Goal: Contribute content

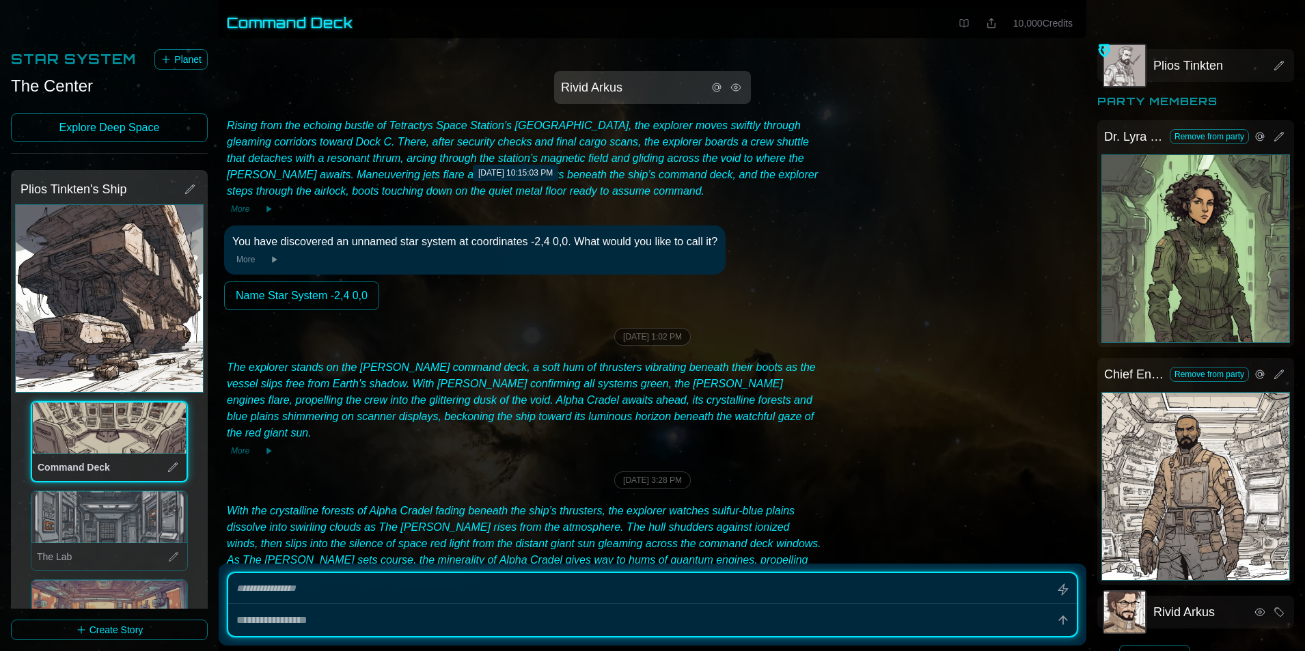
scroll to position [7648, 0]
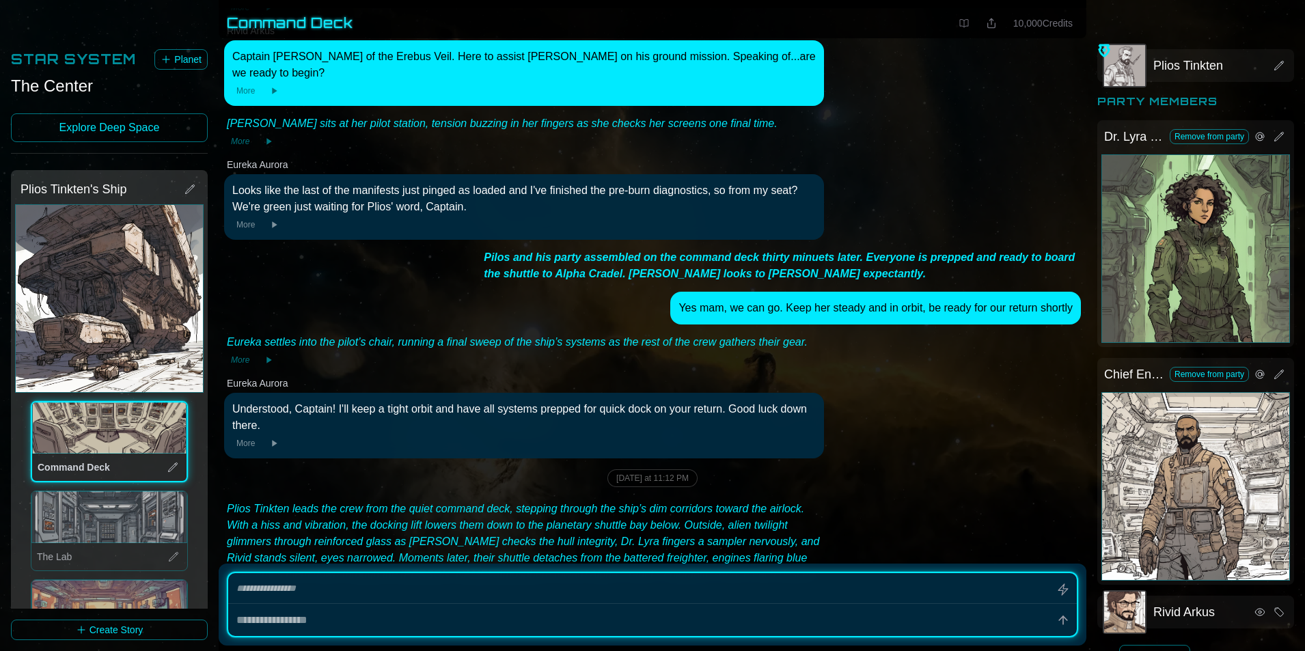
click at [963, 25] on icon at bounding box center [964, 23] width 11 height 11
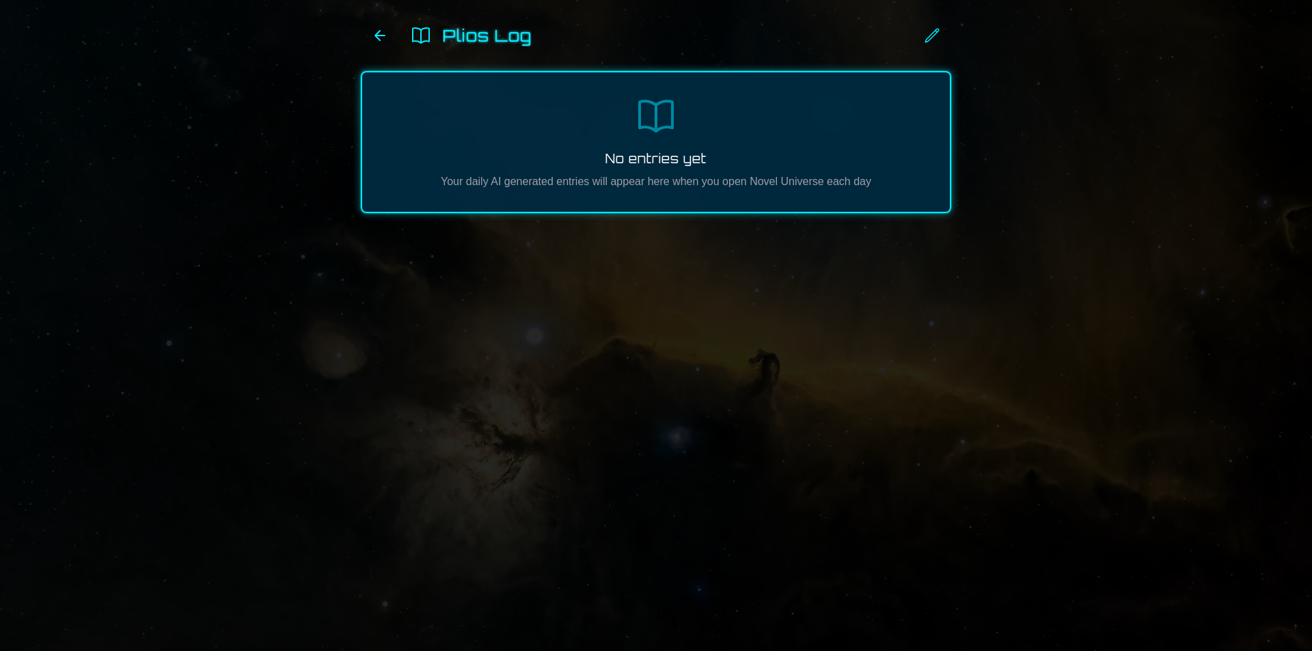
click at [1035, 100] on main "Plios Log No entries yet Your daily AI generated entries will appear here when …" at bounding box center [656, 325] width 1312 height 651
click at [157, 199] on main "Plios Log No entries yet Your daily AI generated entries will appear here when …" at bounding box center [656, 325] width 1312 height 651
click at [423, 31] on icon at bounding box center [421, 36] width 22 height 22
click at [481, 46] on div "Plios Log" at bounding box center [697, 35] width 508 height 27
click at [376, 35] on icon at bounding box center [380, 36] width 10 height 10
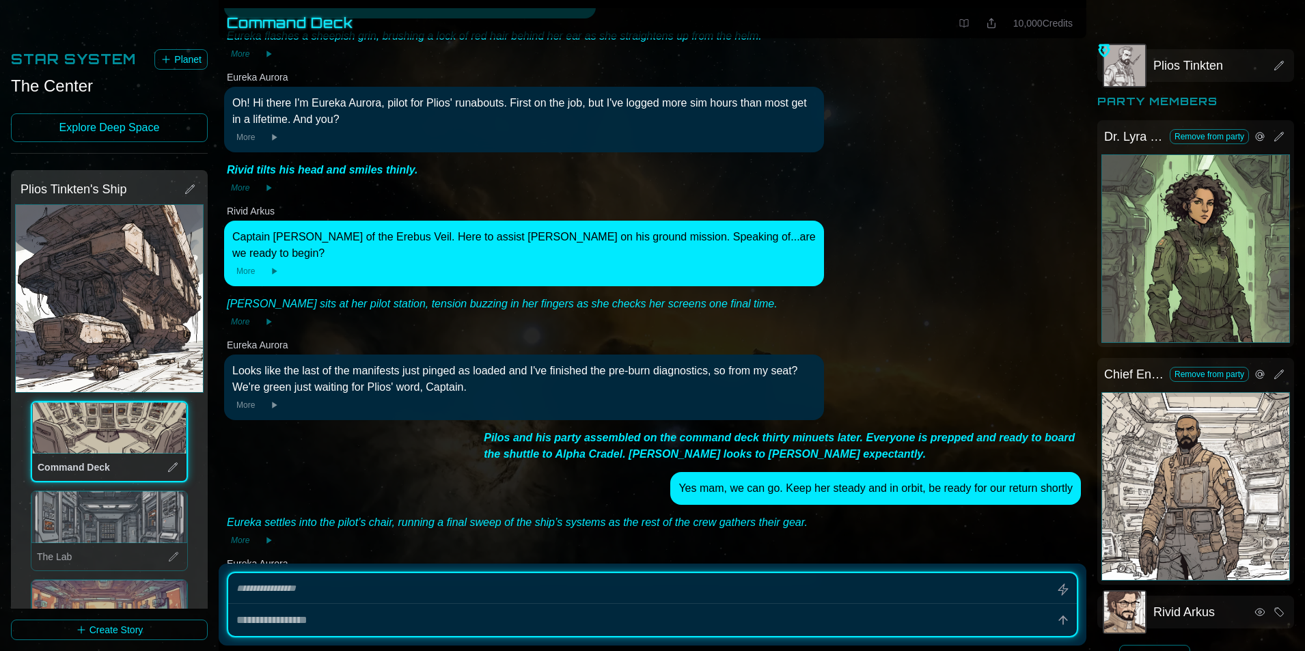
scroll to position [7473, 0]
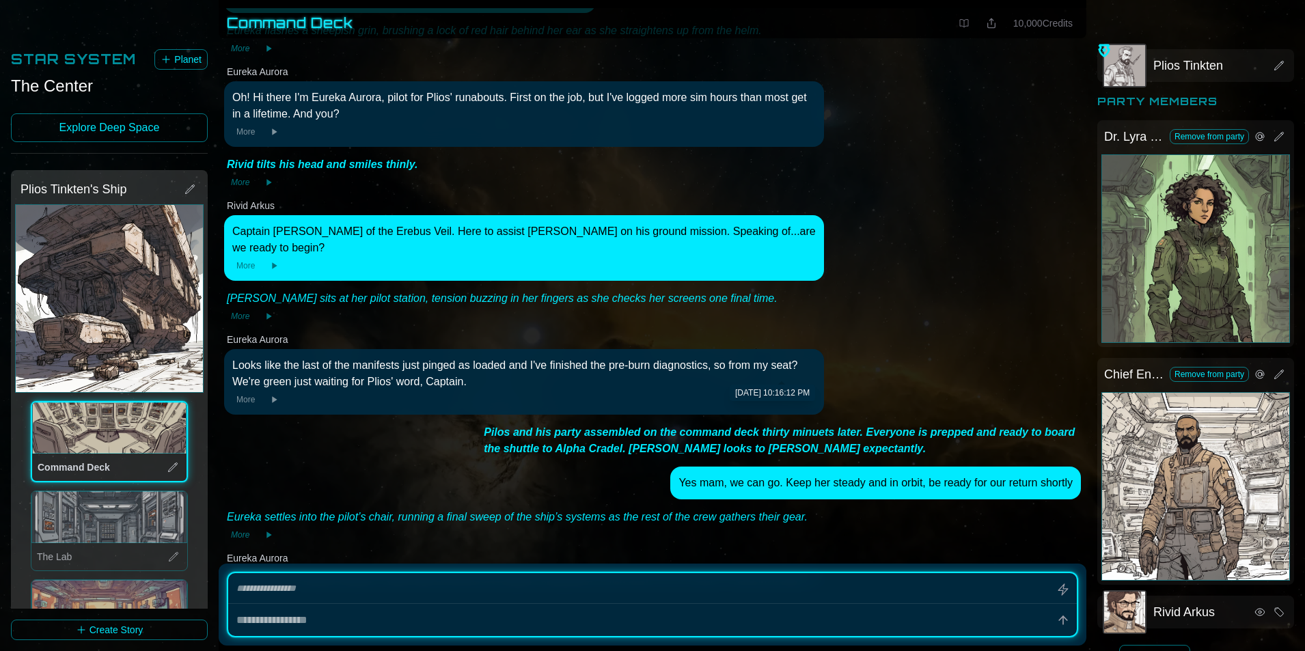
type textarea "*"
